Goal: Task Accomplishment & Management: Use online tool/utility

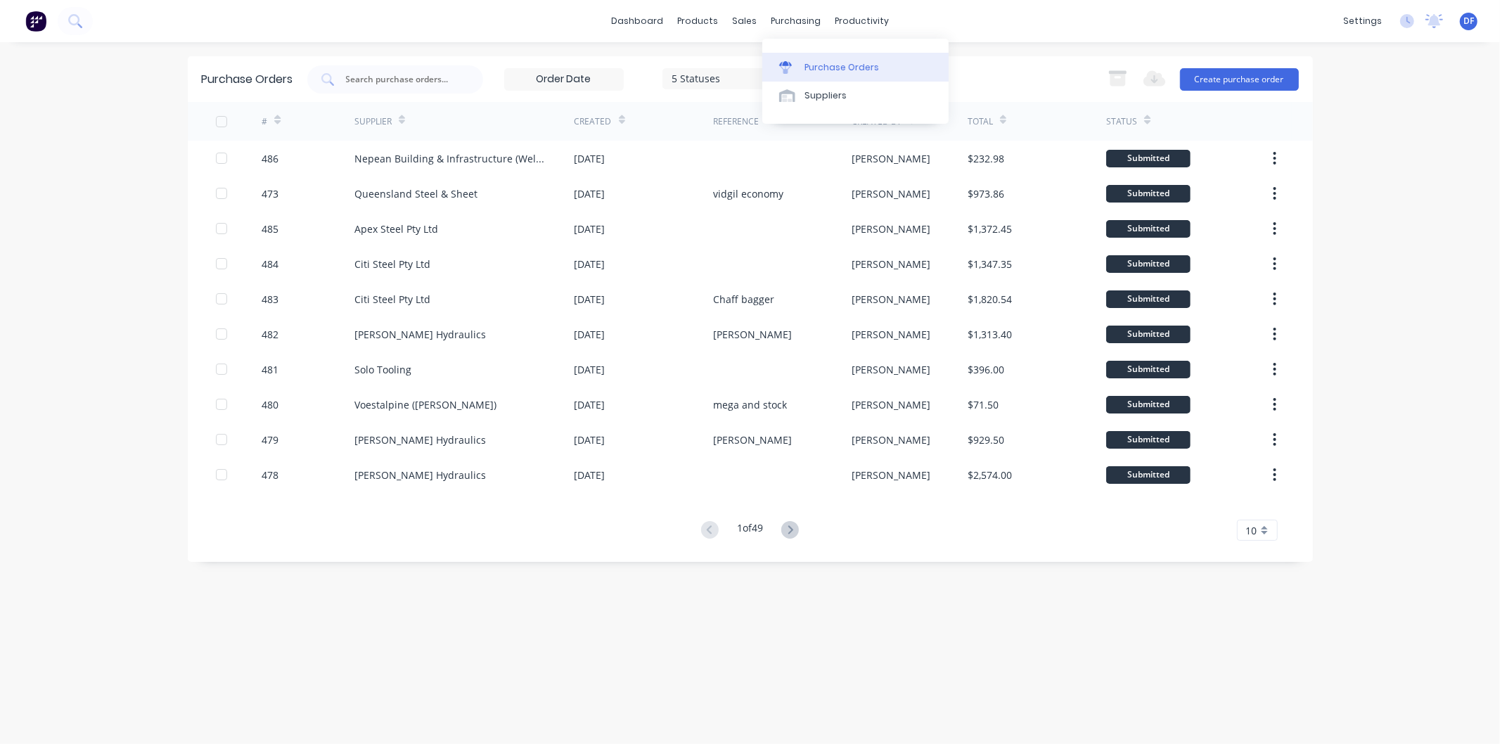
click at [830, 65] on div "Purchase Orders" at bounding box center [842, 67] width 75 height 13
click at [748, 19] on div "sales" at bounding box center [744, 21] width 39 height 21
click at [786, 89] on link "Customers" at bounding box center [819, 96] width 186 height 28
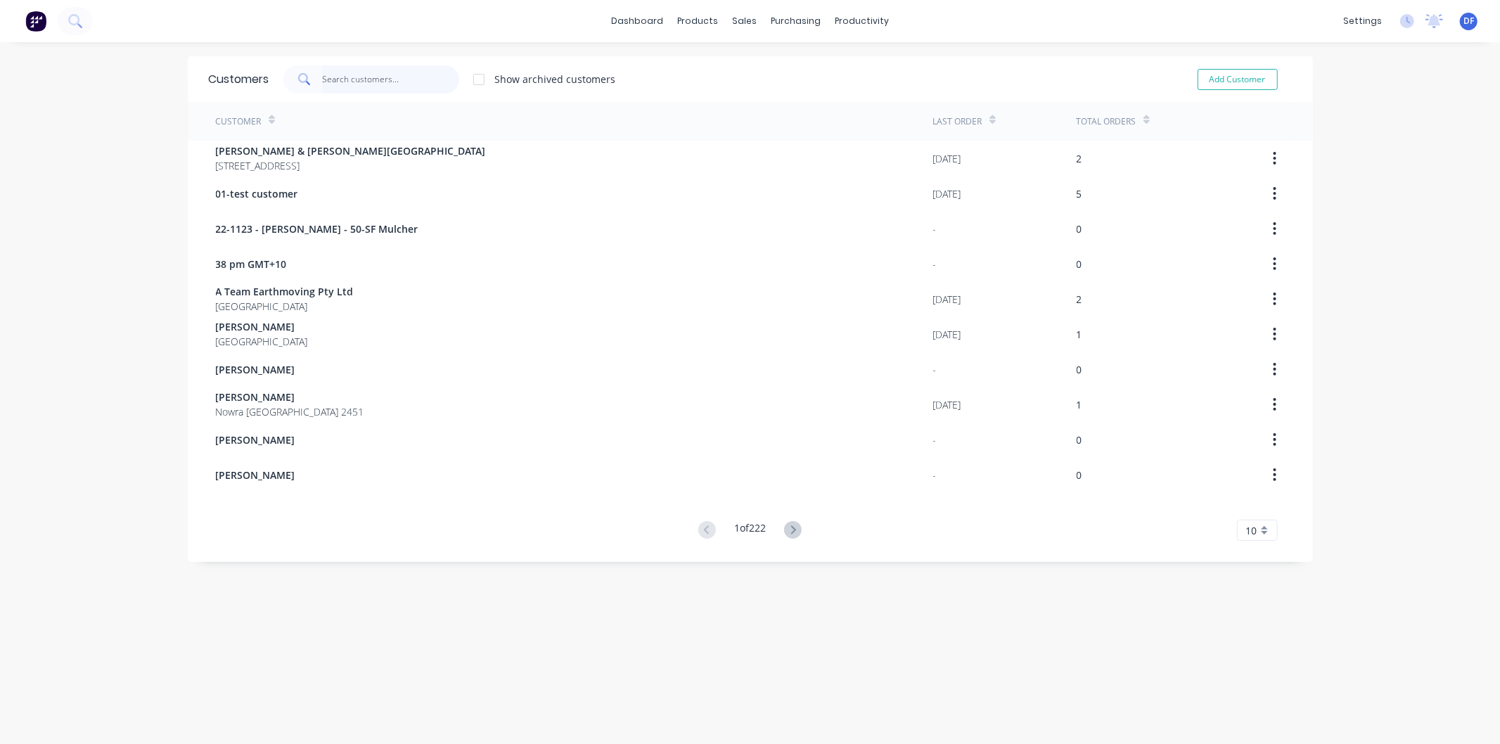
click at [340, 82] on input "text" at bounding box center [390, 79] width 137 height 28
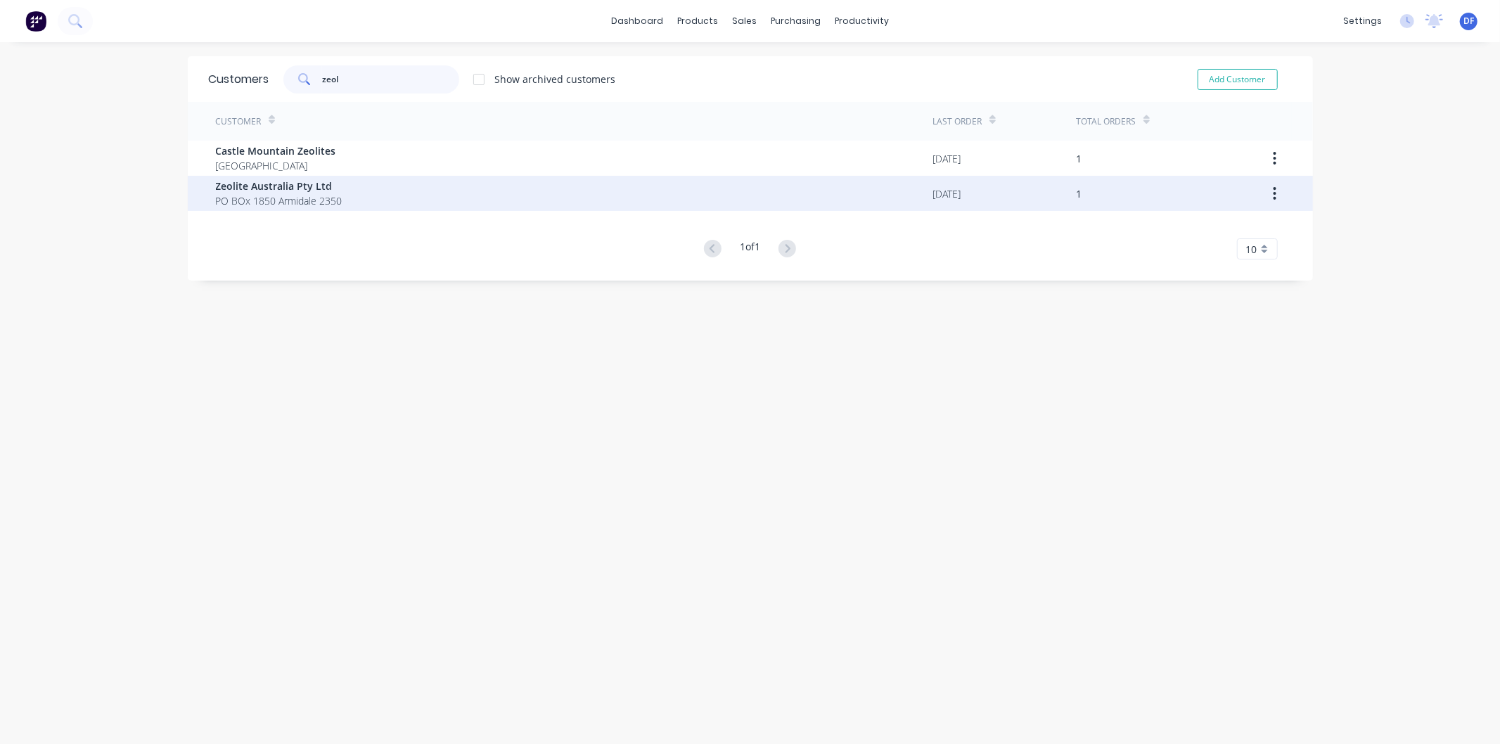
type input "zeol"
click at [260, 195] on span "PO BOx 1850 Armidale 2350" at bounding box center [279, 200] width 127 height 15
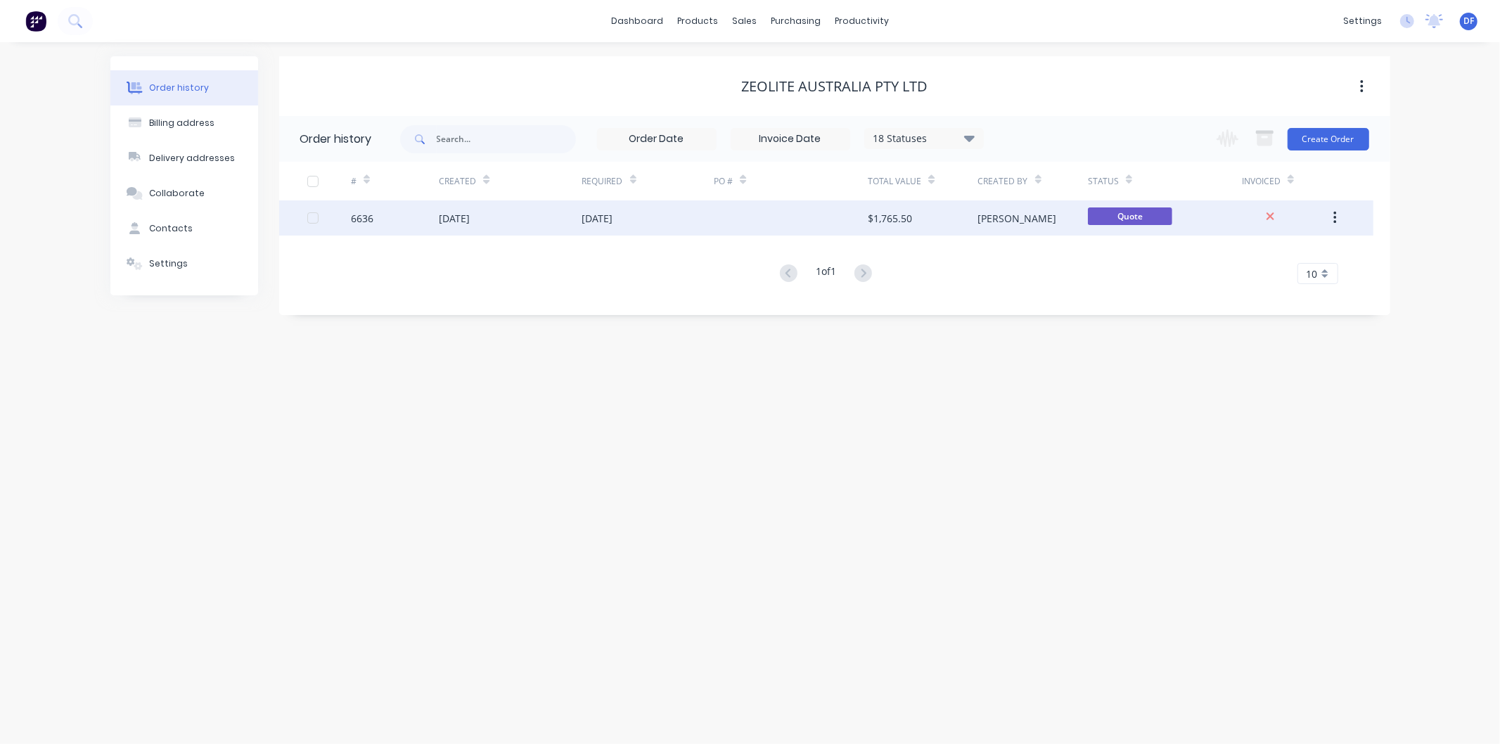
click at [457, 219] on div "[DATE]" at bounding box center [454, 218] width 31 height 15
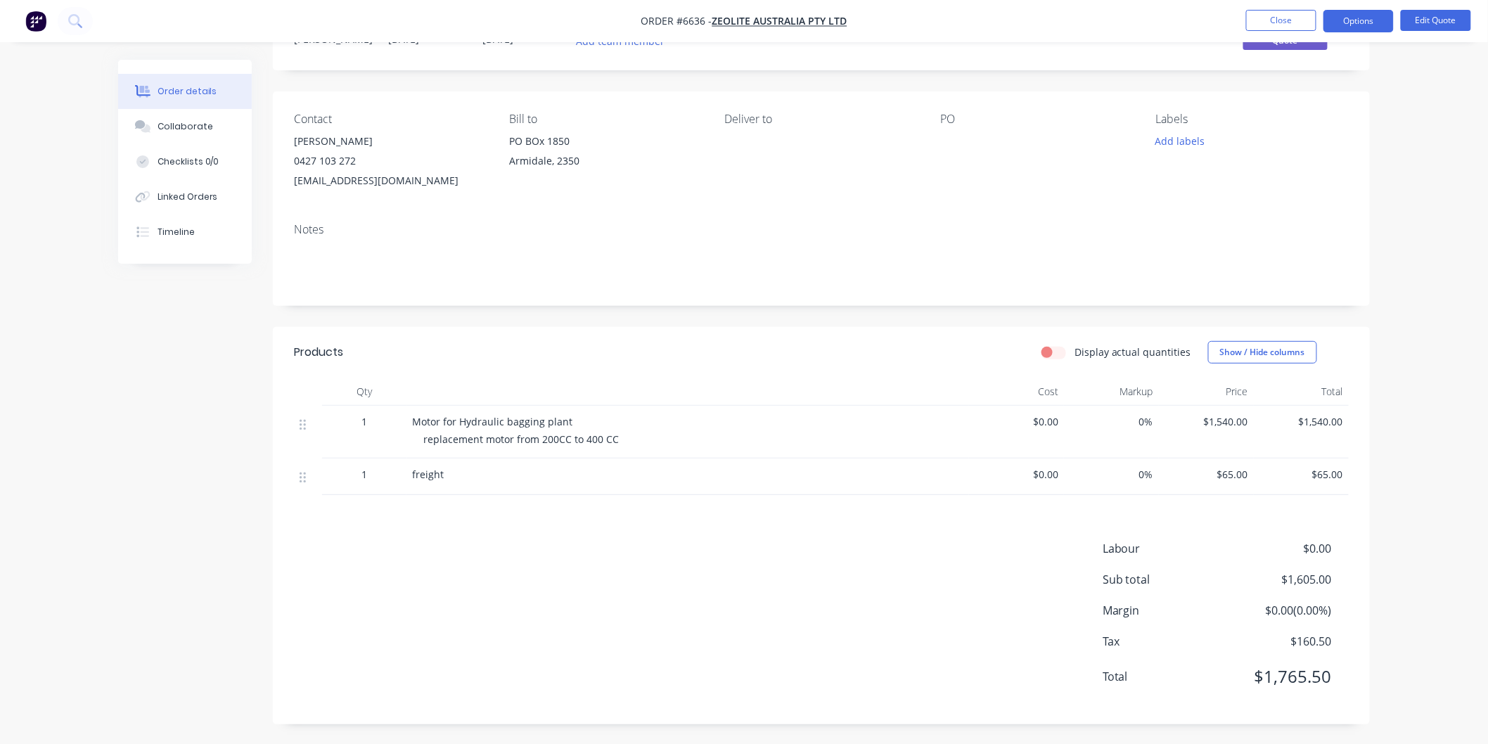
scroll to position [67, 0]
click at [1269, 20] on button "Close" at bounding box center [1281, 20] width 70 height 21
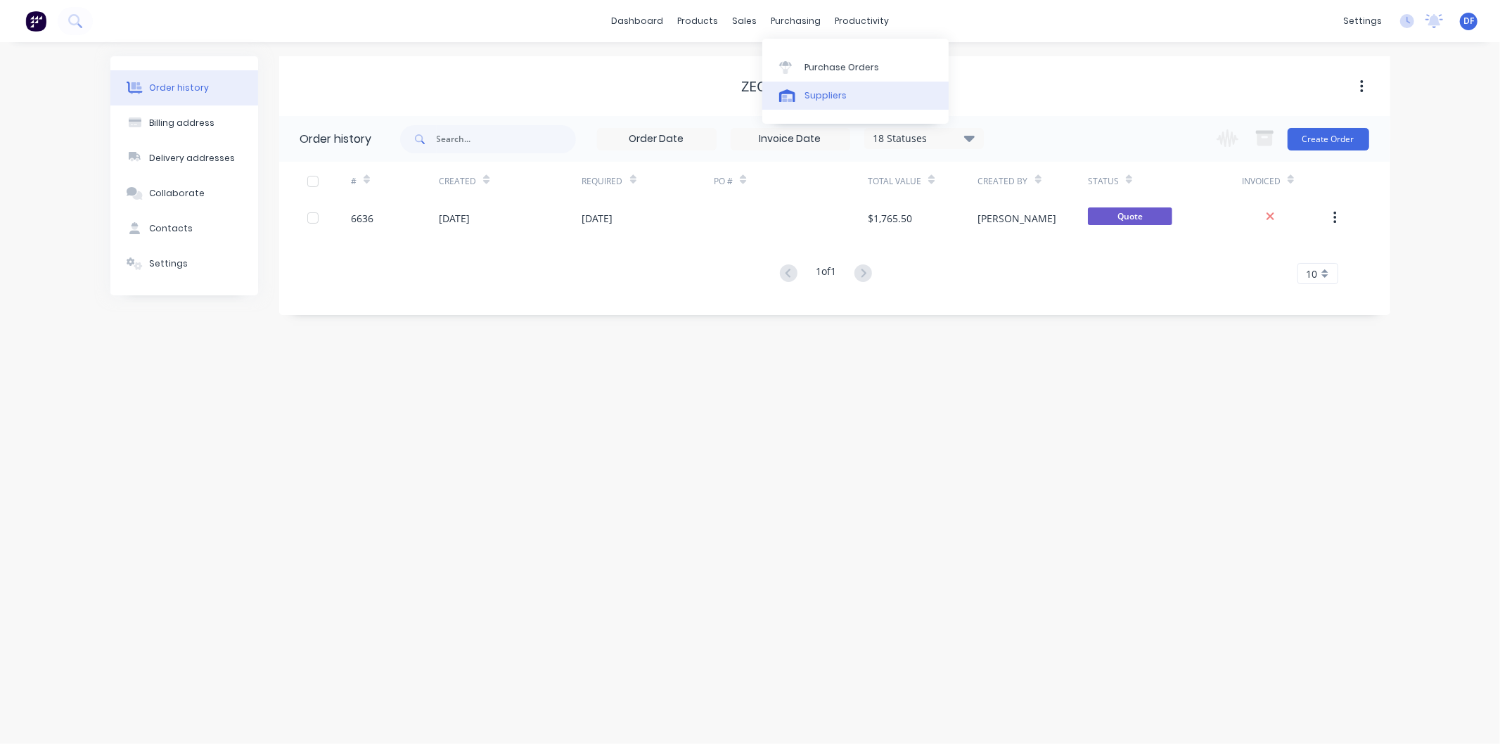
click at [819, 95] on div "Suppliers" at bounding box center [826, 95] width 42 height 13
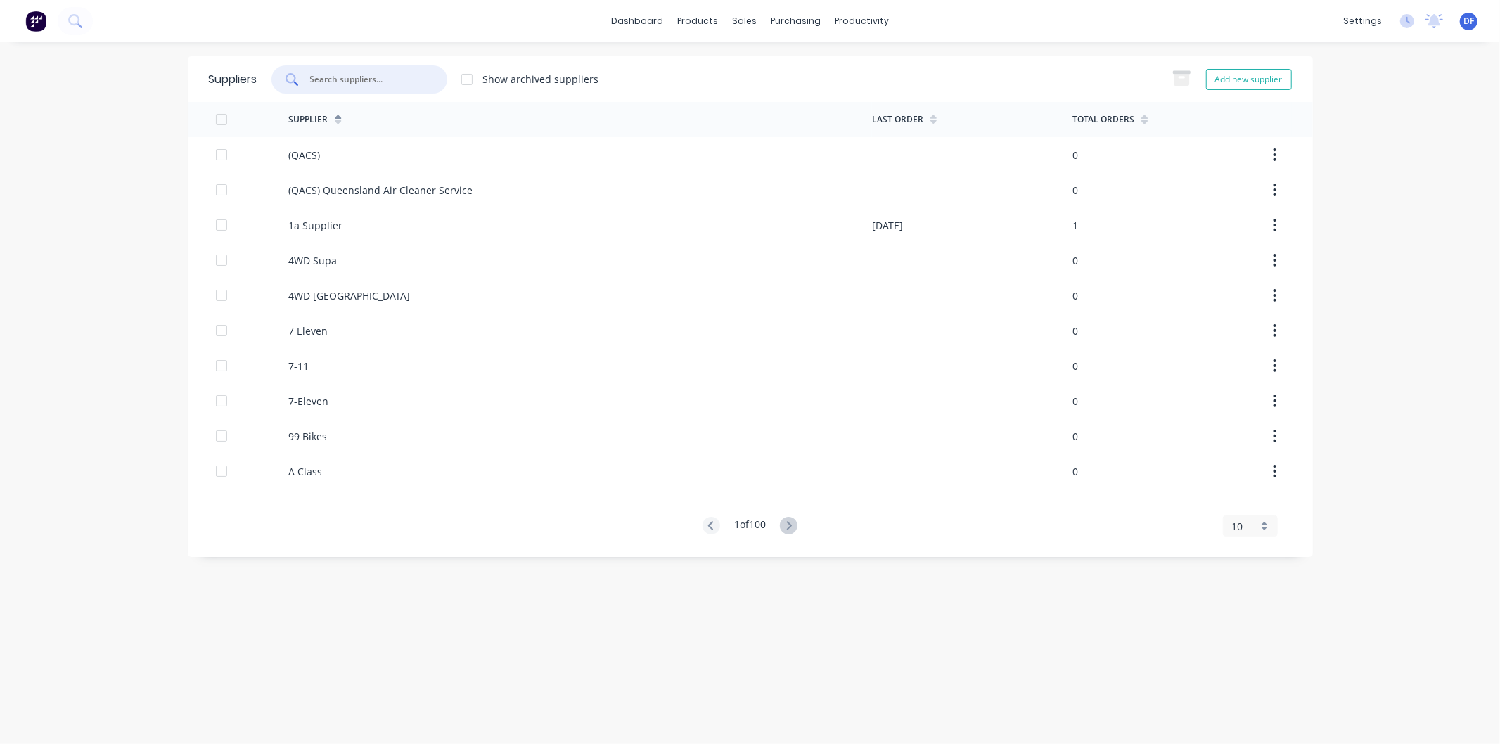
click at [375, 83] on input "text" at bounding box center [367, 79] width 117 height 14
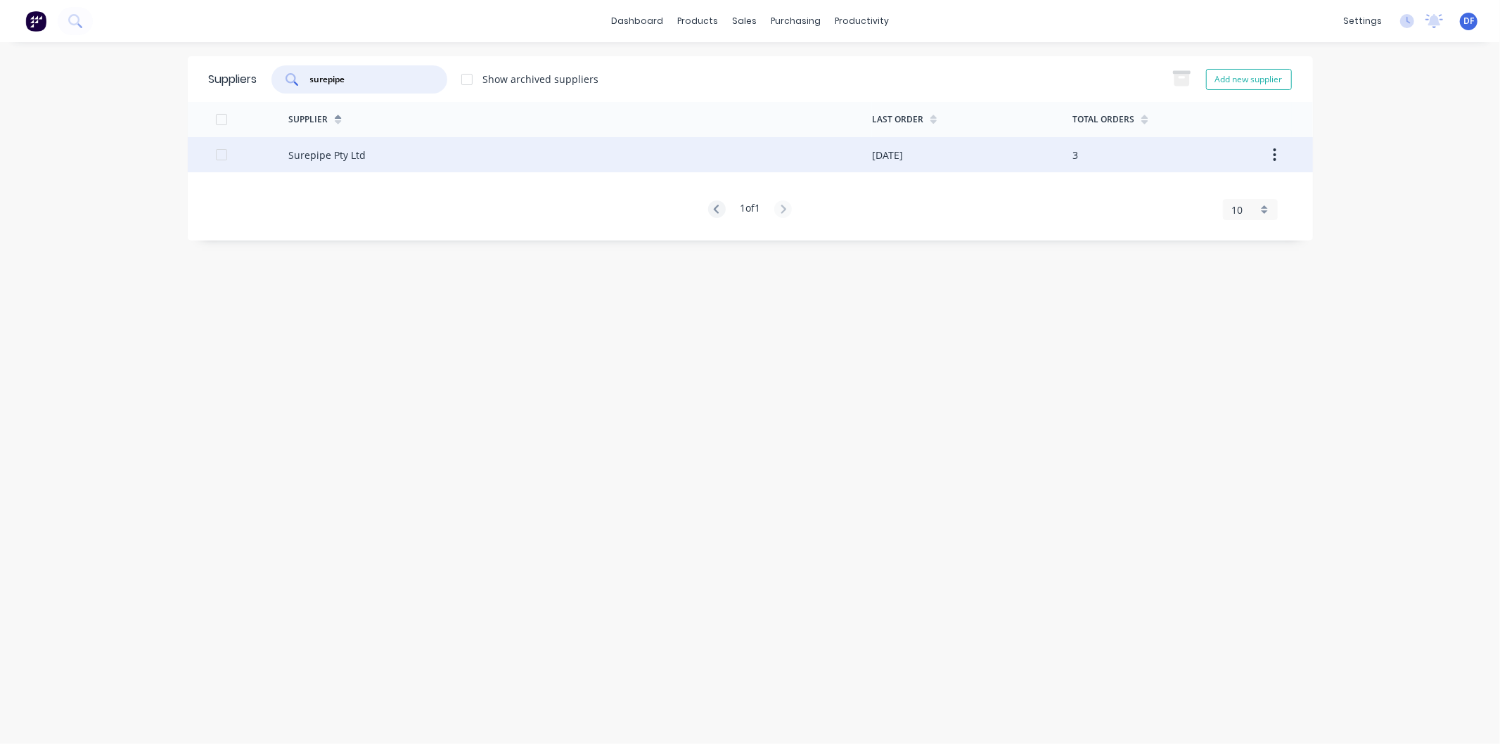
type input "surepipe"
click at [293, 150] on div "Surepipe Pty Ltd" at bounding box center [326, 155] width 77 height 15
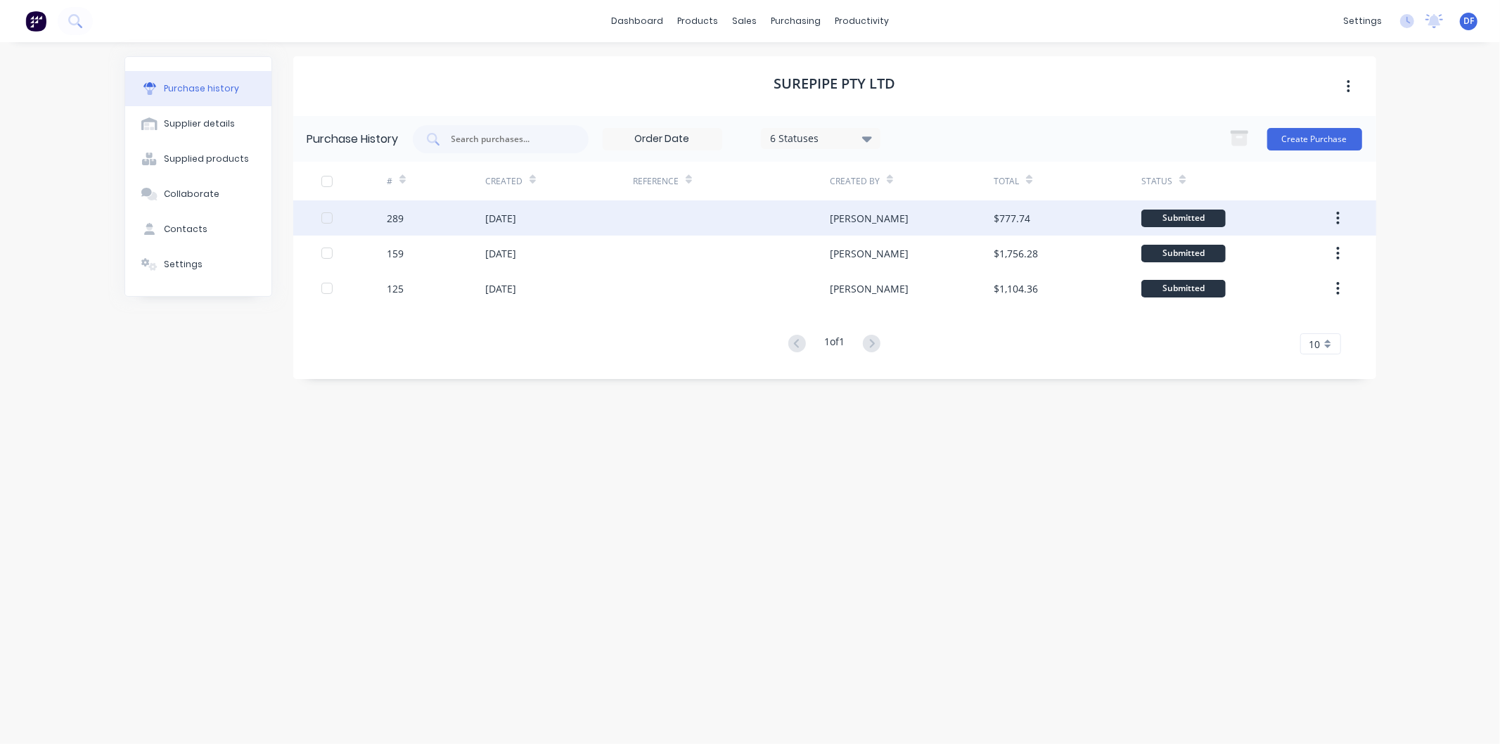
click at [508, 212] on div "[DATE]" at bounding box center [500, 218] width 31 height 15
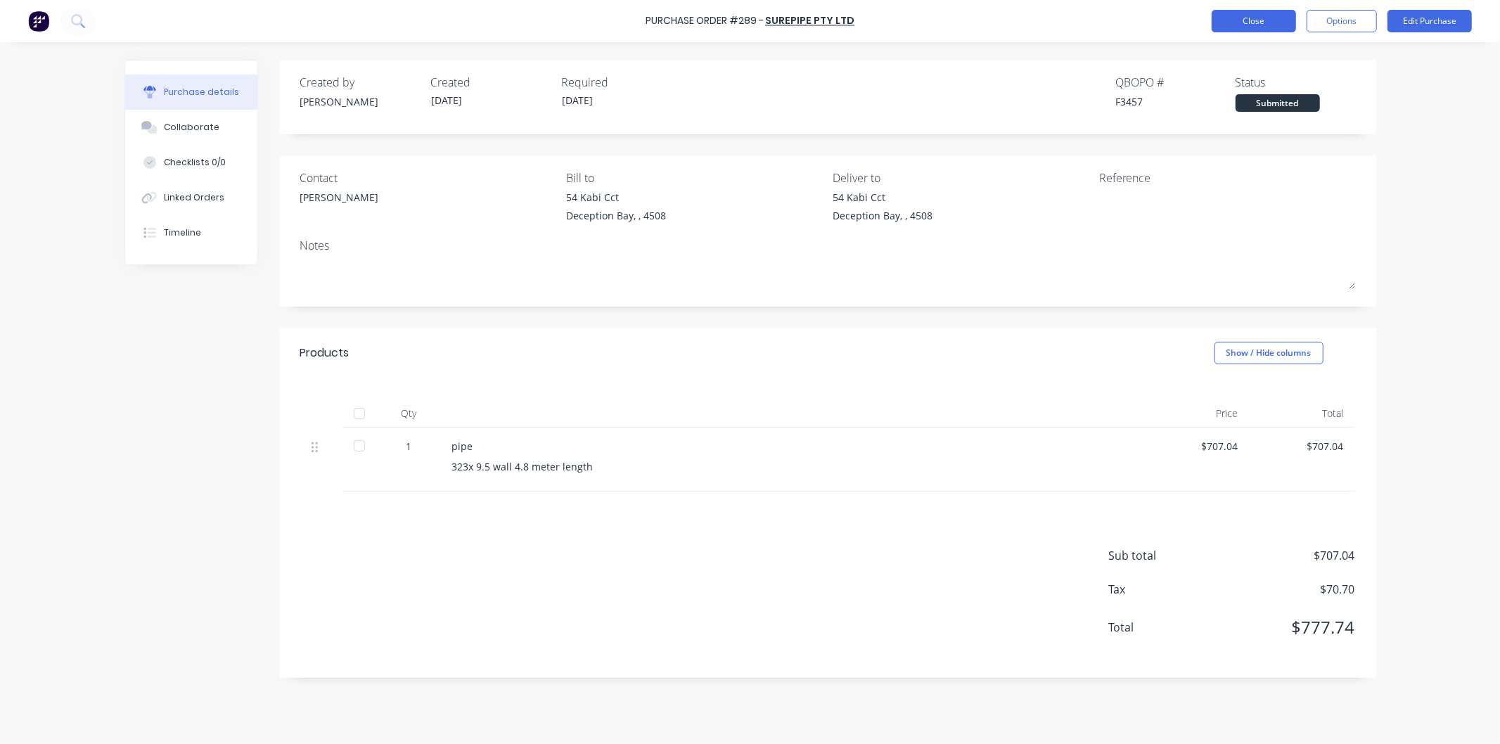
click at [1261, 20] on button "Close" at bounding box center [1254, 21] width 84 height 23
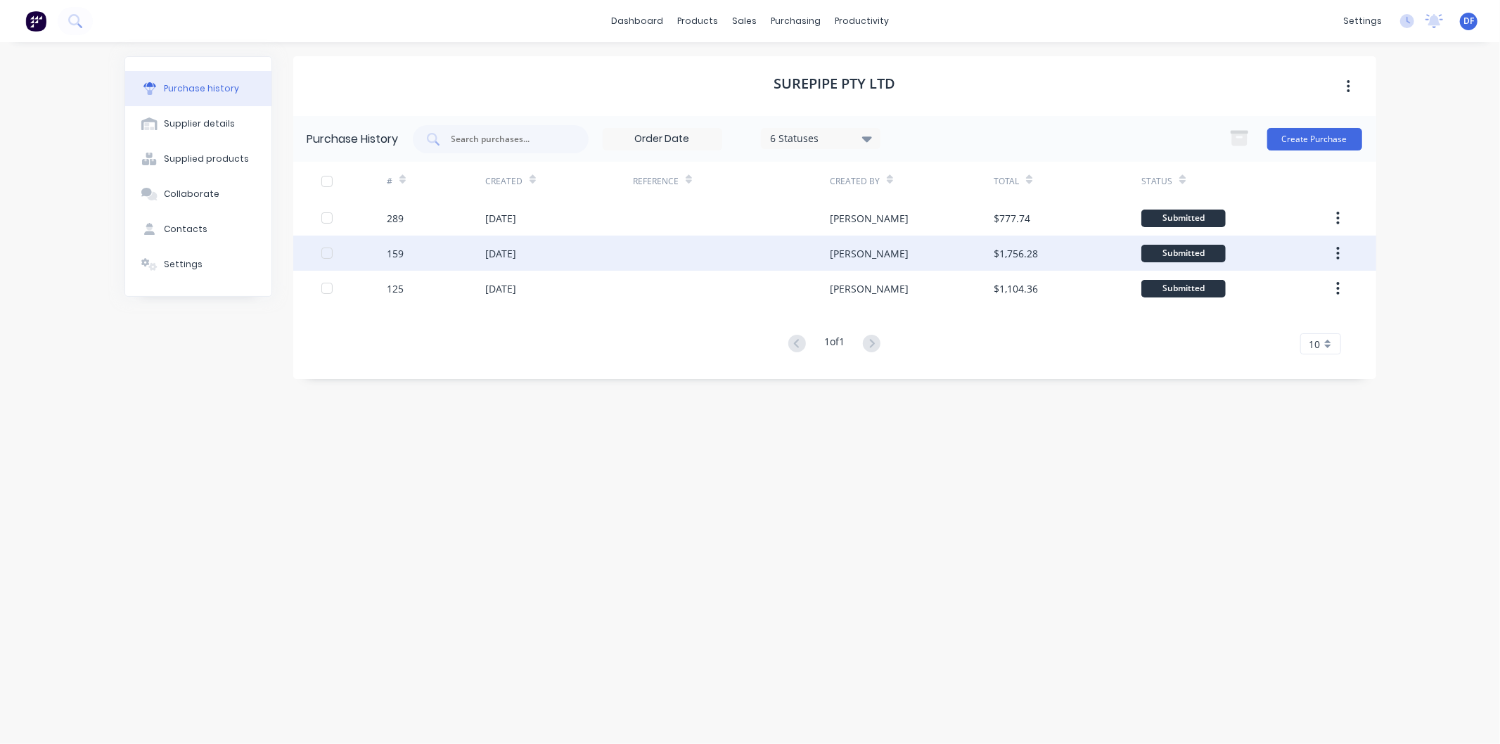
click at [516, 250] on div "[DATE]" at bounding box center [500, 253] width 31 height 15
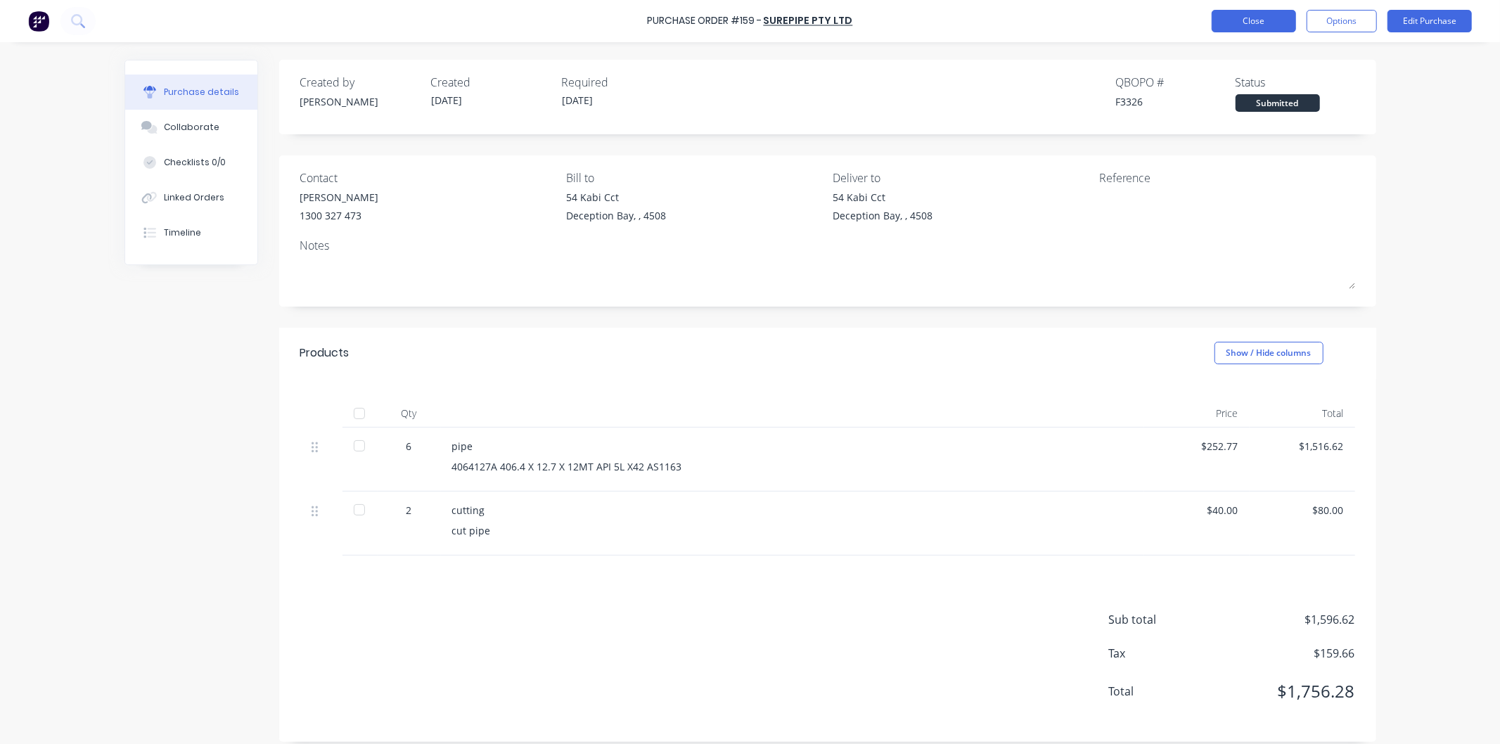
click at [1266, 23] on button "Close" at bounding box center [1254, 21] width 84 height 23
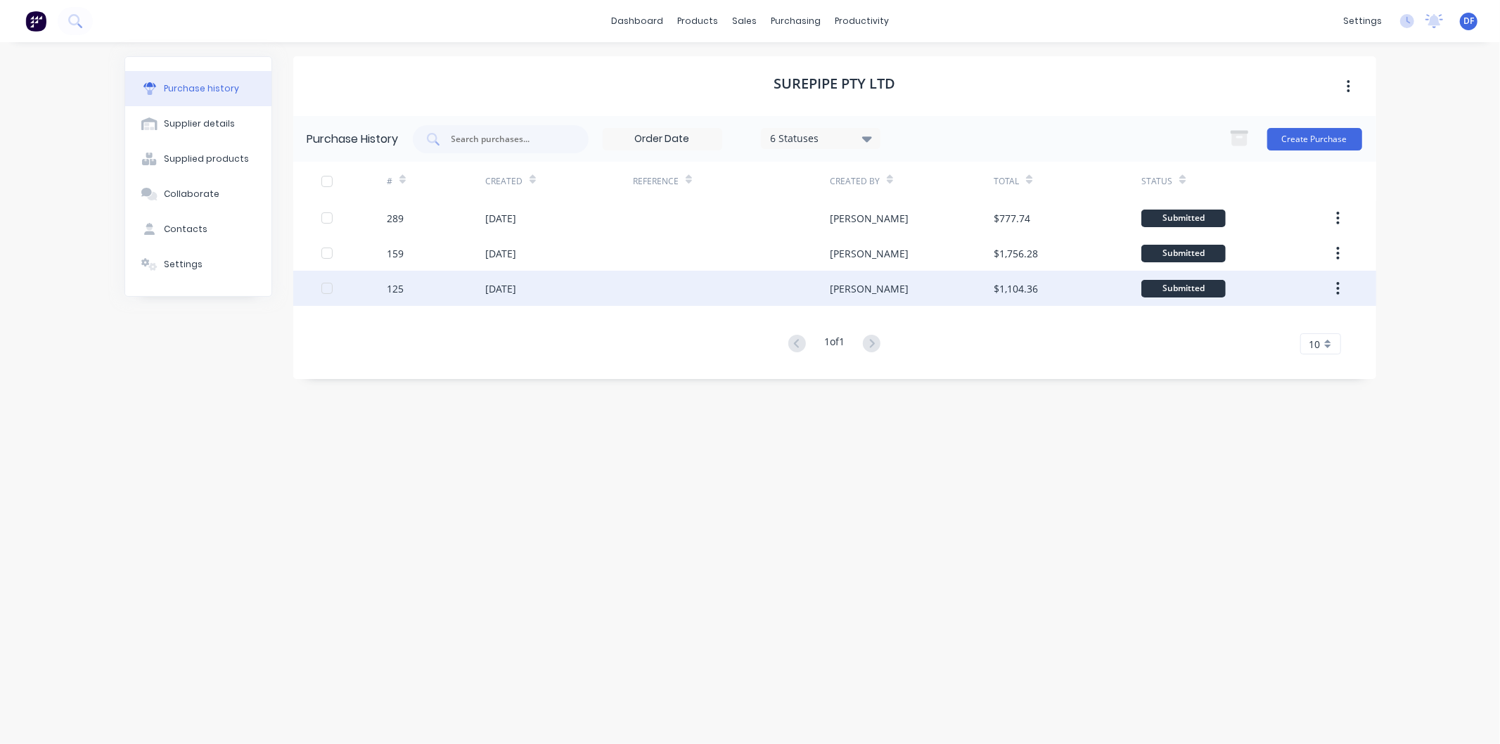
click at [516, 293] on div "[DATE]" at bounding box center [500, 288] width 31 height 15
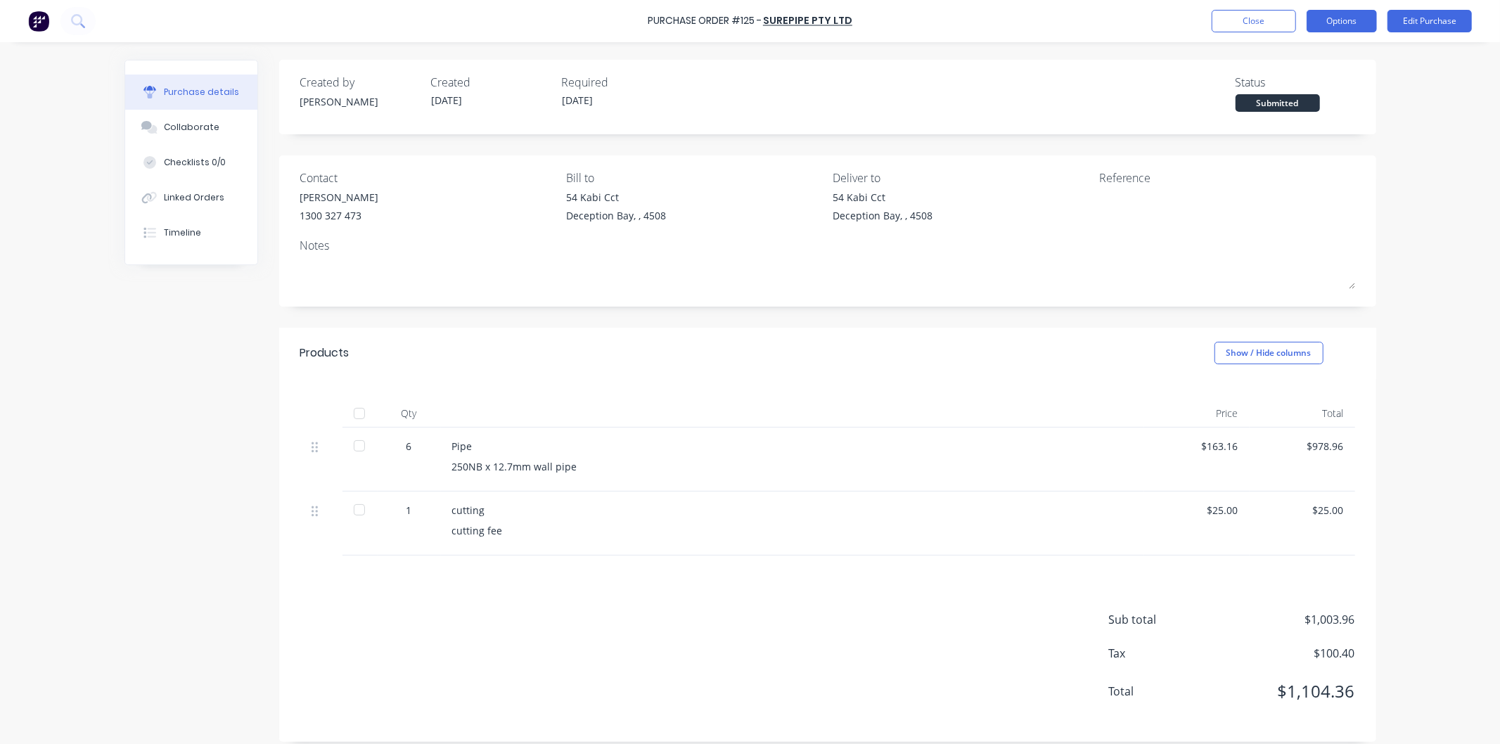
click at [1345, 18] on button "Options" at bounding box center [1342, 21] width 70 height 23
click at [1278, 138] on div "Duplicate" at bounding box center [1310, 142] width 108 height 20
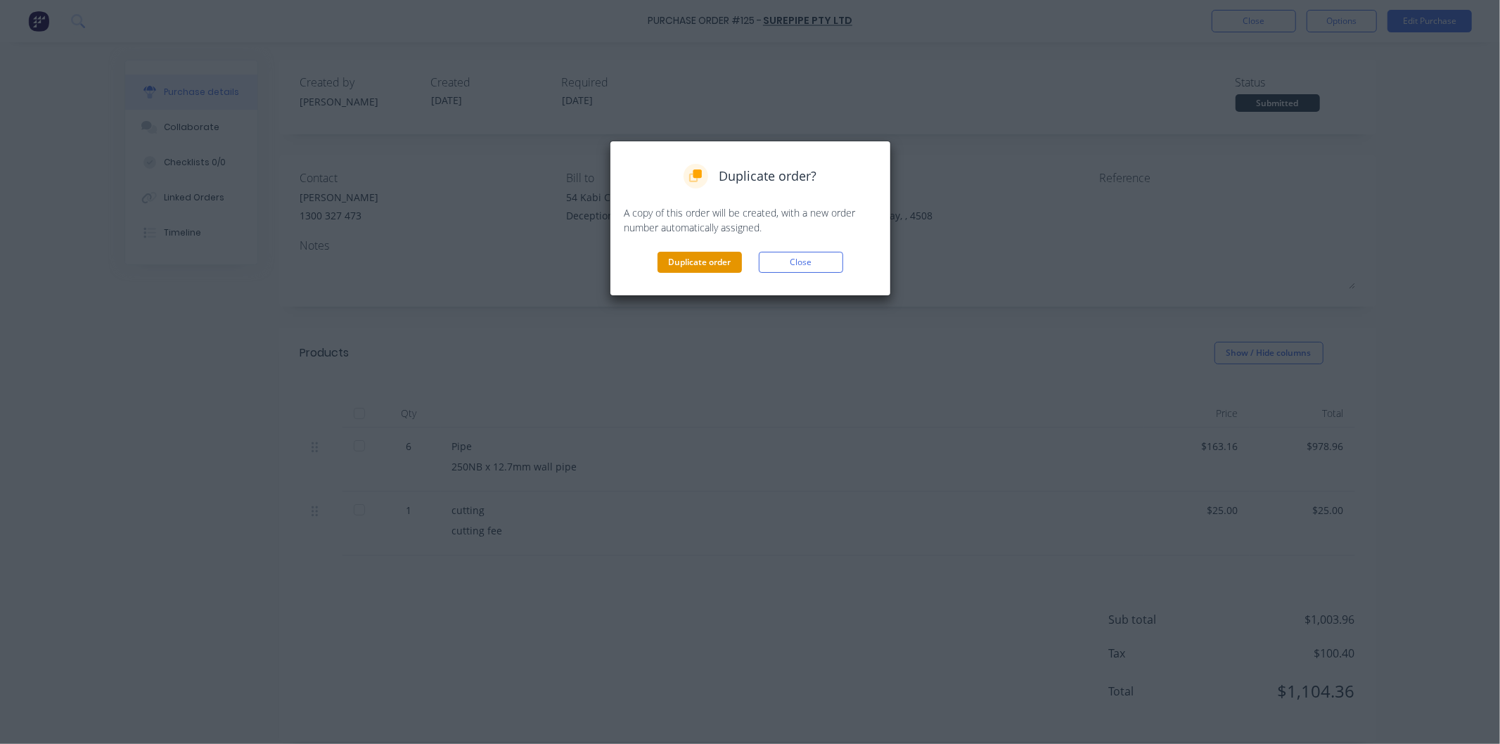
click at [687, 262] on button "Duplicate order" at bounding box center [700, 262] width 84 height 21
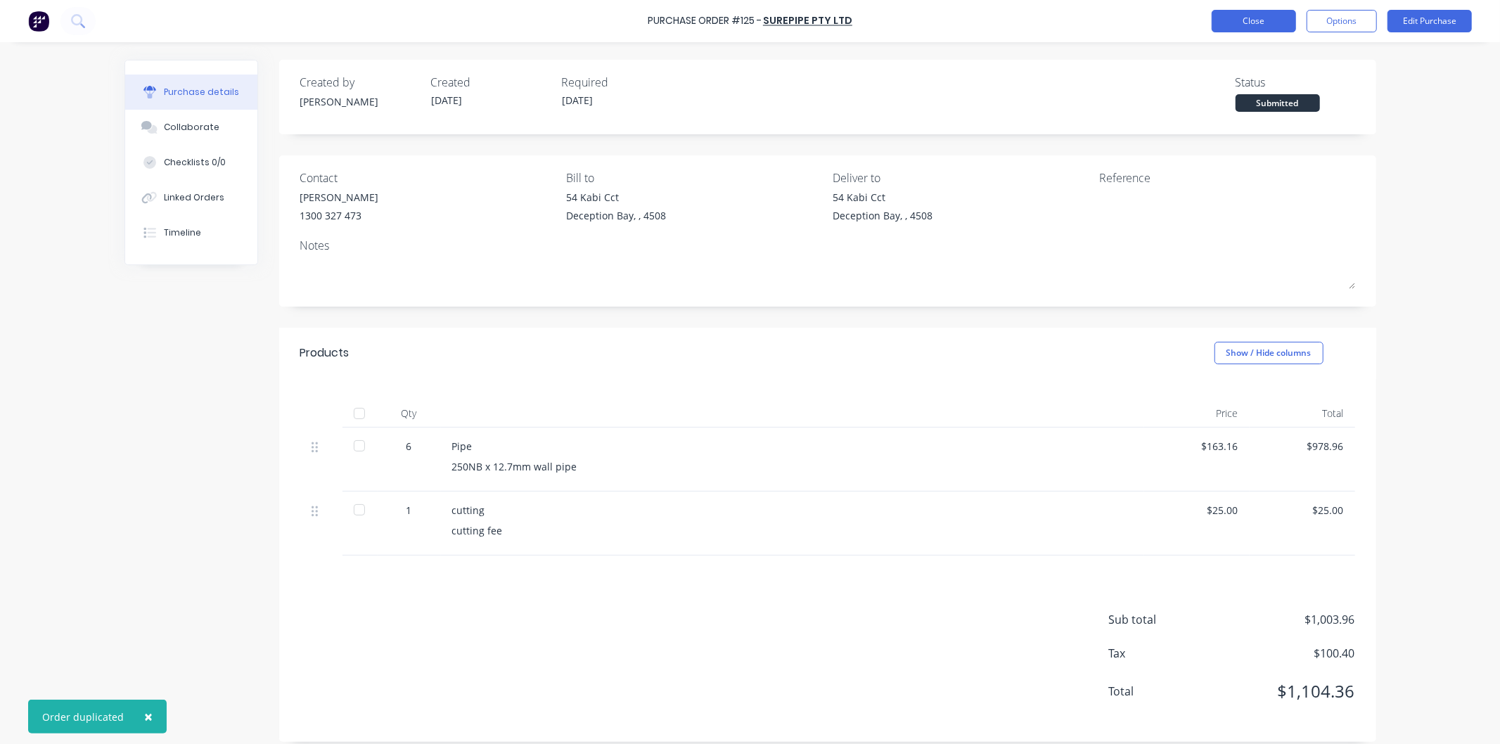
click at [1256, 20] on button "Close" at bounding box center [1254, 21] width 84 height 23
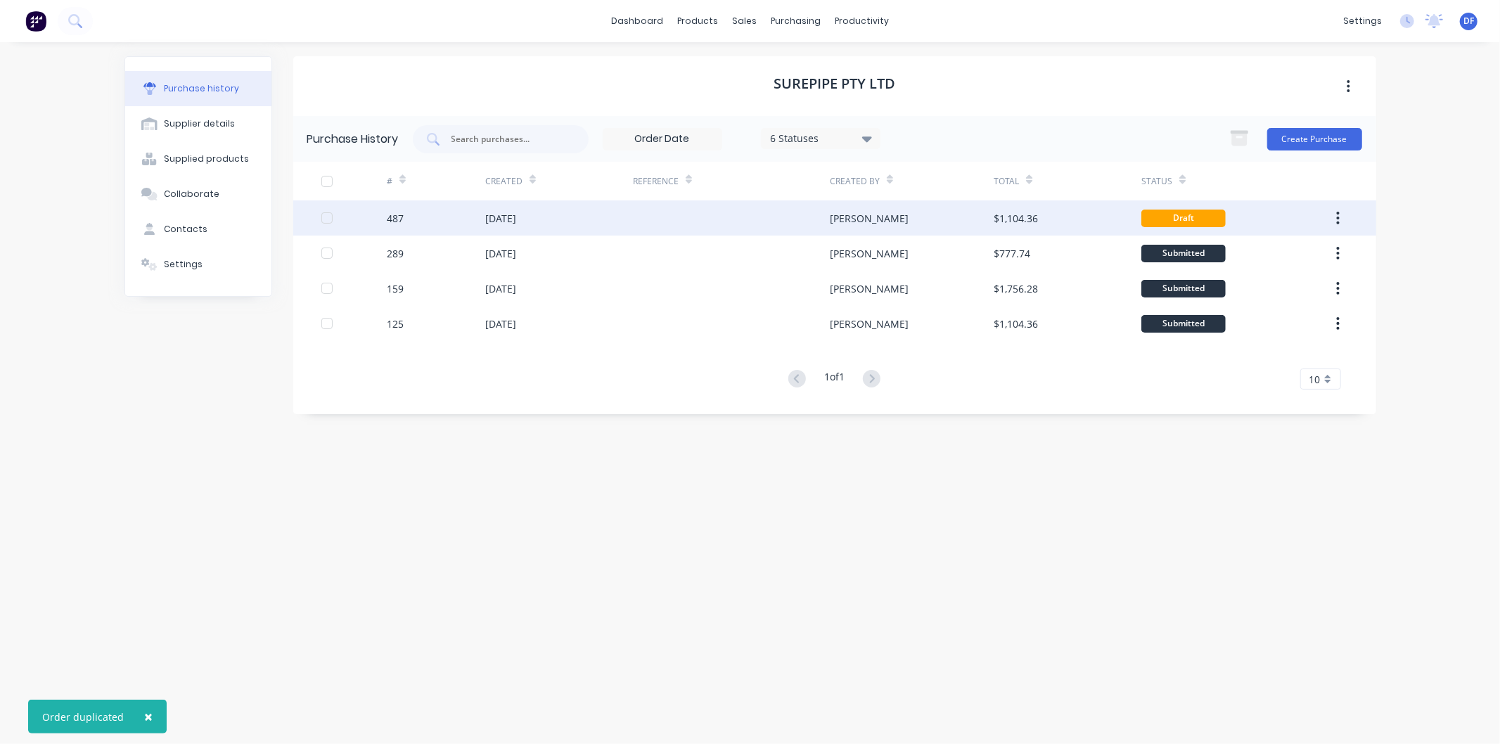
click at [523, 209] on div "[DATE]" at bounding box center [559, 217] width 148 height 35
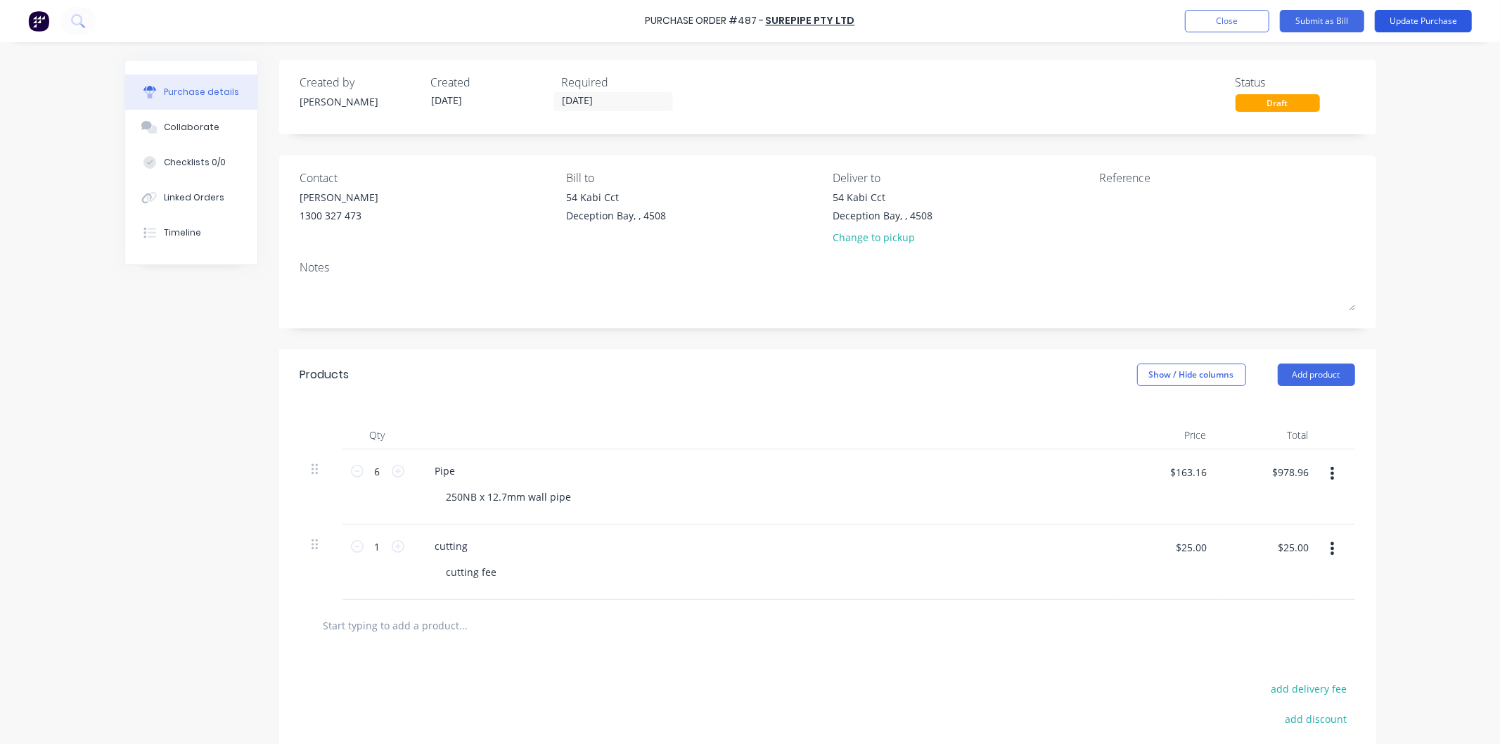
click at [1403, 18] on button "Update Purchase" at bounding box center [1423, 21] width 97 height 23
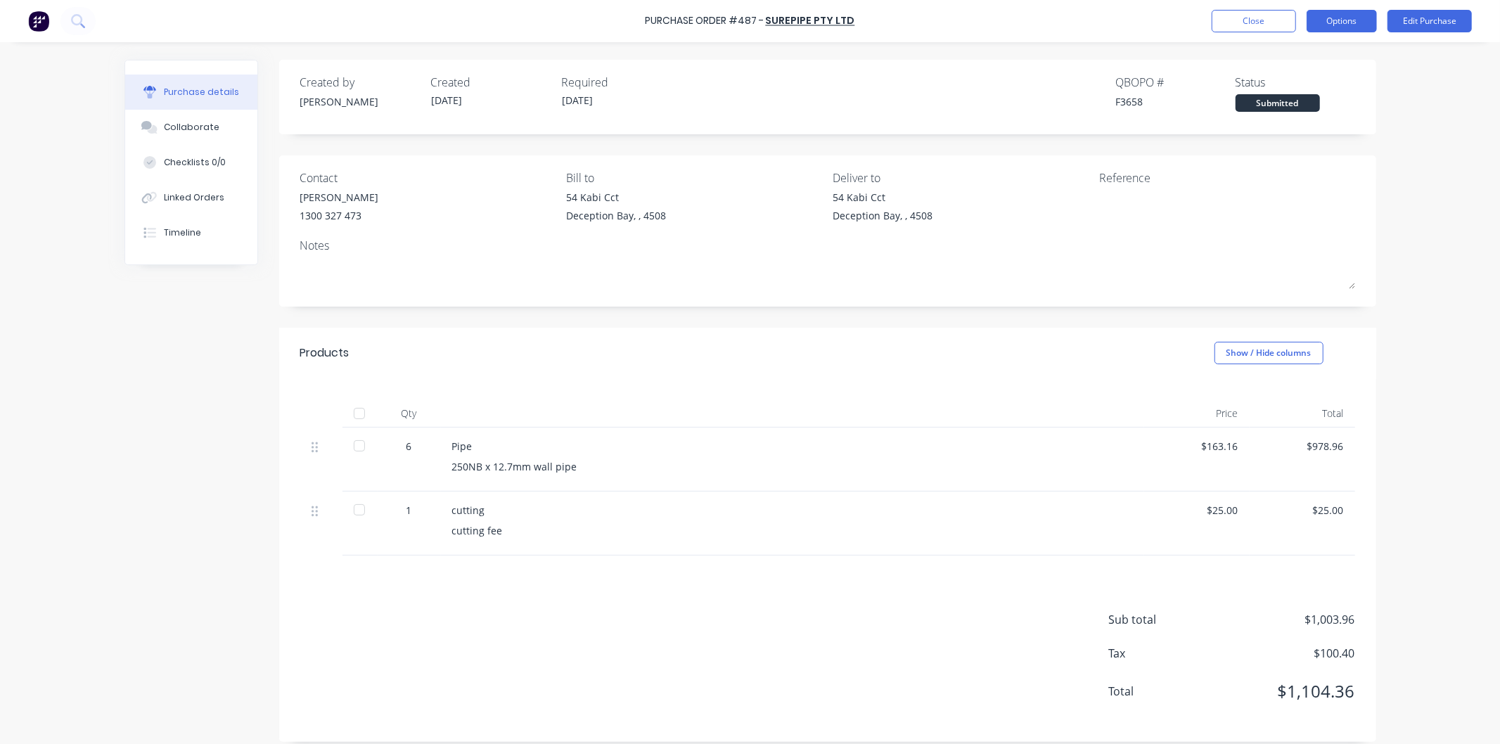
click at [1331, 15] on button "Options" at bounding box center [1342, 21] width 70 height 23
click at [1284, 51] on div "Print / Email" at bounding box center [1310, 57] width 108 height 20
click at [1278, 84] on div "With pricing" at bounding box center [1310, 85] width 108 height 20
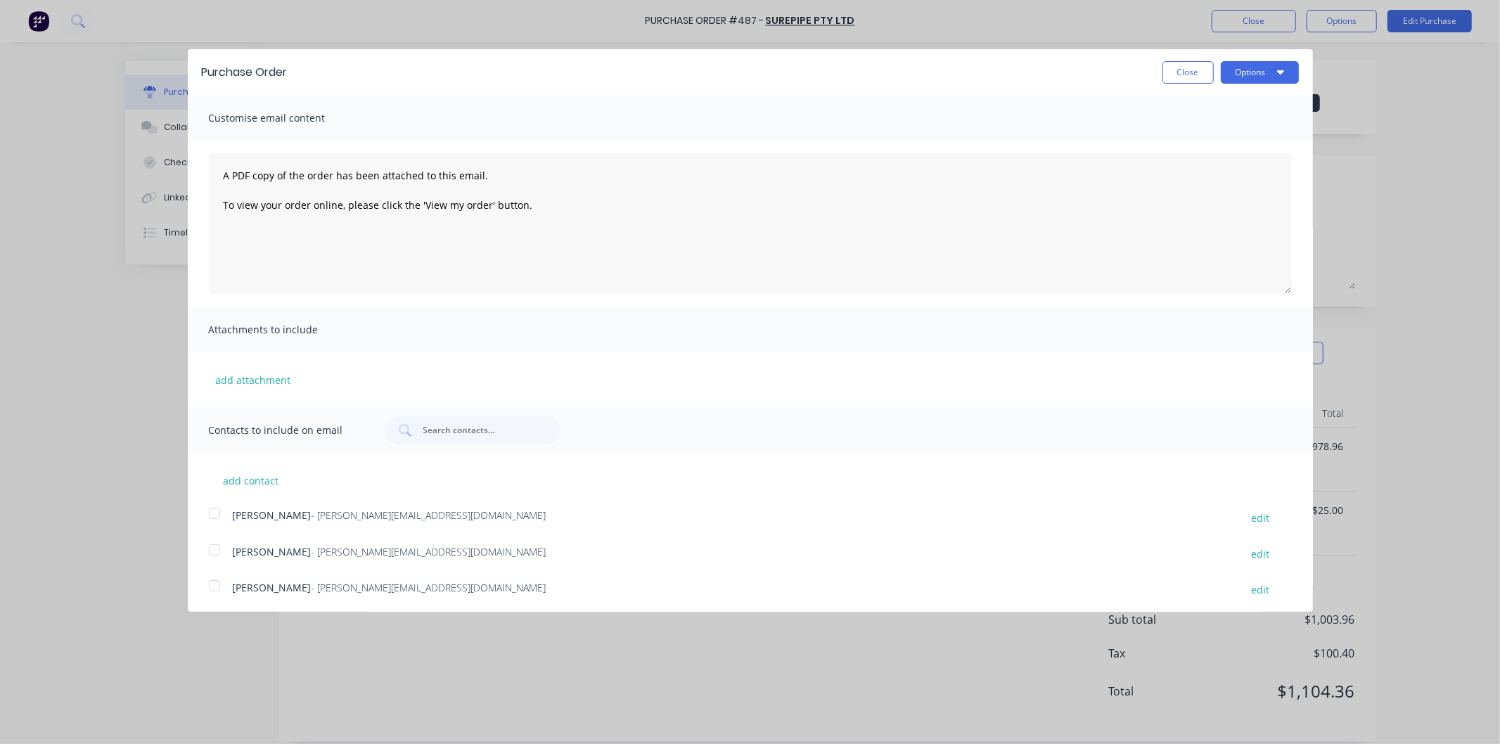
click at [212, 584] on div at bounding box center [214, 586] width 28 height 28
click at [218, 551] on div at bounding box center [214, 550] width 28 height 28
click at [209, 515] on div at bounding box center [214, 513] width 28 height 28
click at [1229, 66] on button "Options" at bounding box center [1260, 72] width 78 height 23
click at [1165, 130] on button "Email" at bounding box center [1232, 136] width 134 height 28
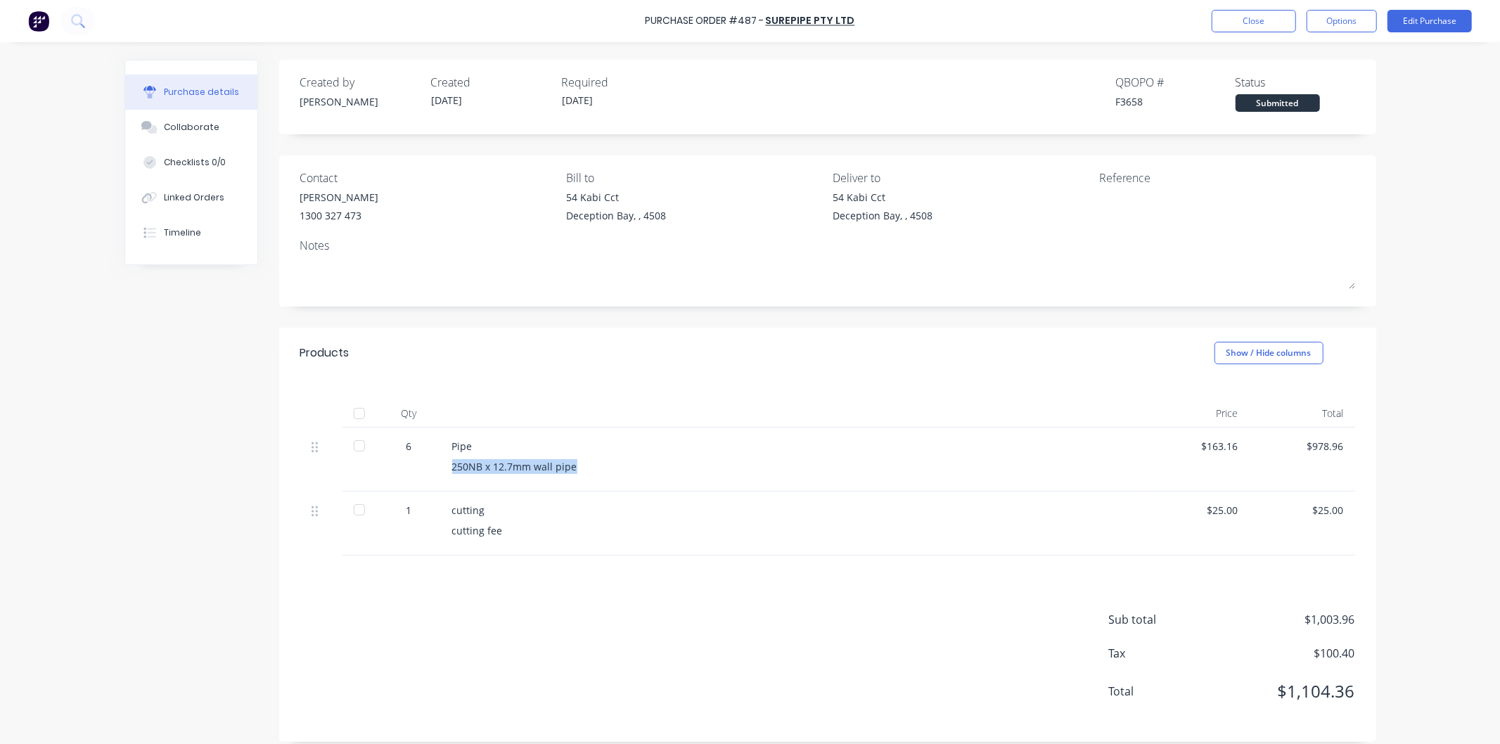
drag, startPoint x: 595, startPoint y: 454, endPoint x: 444, endPoint y: 473, distance: 152.3
click at [444, 473] on div "Pipe 250NB x 12.7mm wall pipe" at bounding box center [792, 460] width 703 height 64
copy div "250NB x 12.7mm wall pipe"
